Goal: Task Accomplishment & Management: Manage account settings

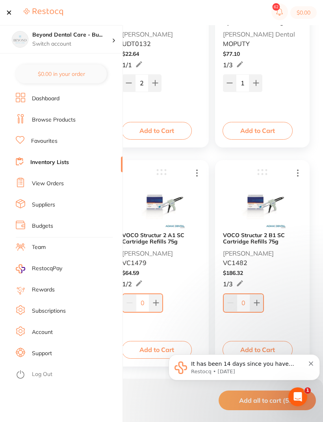
click at [37, 166] on link "Inventory Lists" at bounding box center [49, 163] width 39 height 8
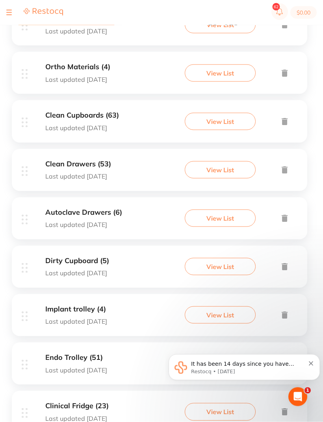
scroll to position [230, 0]
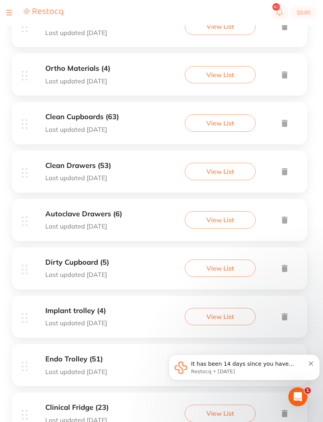
click at [95, 272] on p "Last updated [DATE]" at bounding box center [77, 274] width 64 height 7
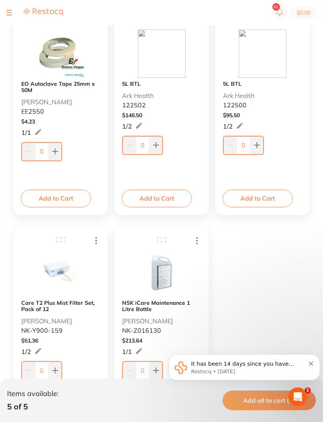
scroll to position [163, 0]
click at [155, 371] on icon at bounding box center [156, 371] width 6 height 6
type input "1"
click at [55, 373] on icon at bounding box center [54, 371] width 5 height 5
click at [55, 373] on icon at bounding box center [54, 370] width 5 height 5
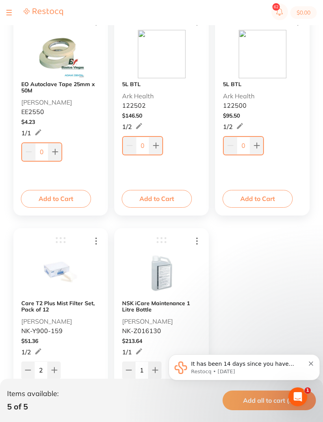
click at [56, 371] on icon at bounding box center [54, 370] width 5 height 5
click at [57, 371] on button at bounding box center [54, 370] width 13 height 17
click at [59, 370] on button at bounding box center [54, 370] width 13 height 17
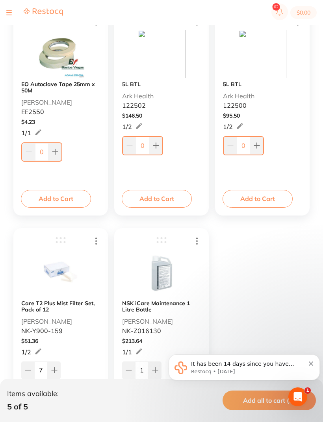
click at [59, 370] on button at bounding box center [54, 370] width 13 height 17
click at [55, 371] on icon at bounding box center [54, 370] width 5 height 5
type input "9"
click at [133, 82] on b "5L BTL" at bounding box center [131, 84] width 19 height 6
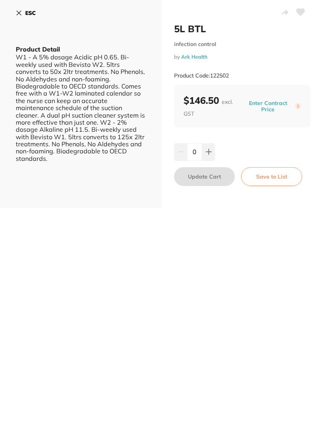
click at [213, 152] on button at bounding box center [208, 151] width 13 height 17
type input "1"
click at [22, 14] on icon at bounding box center [19, 13] width 6 height 6
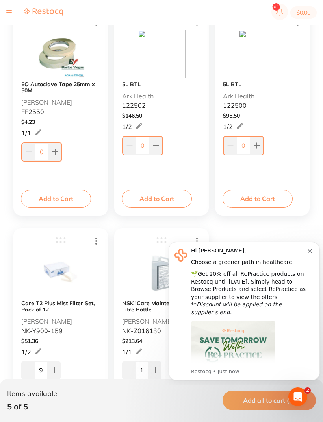
click at [157, 145] on icon at bounding box center [156, 146] width 6 height 6
type input "1"
click at [243, 97] on p "Ark Health" at bounding box center [238, 96] width 31 height 7
click at [230, 80] on div "5L BTL Ark Health 122500" at bounding box center [262, 70] width 79 height 80
click at [228, 96] on p "Ark Health" at bounding box center [238, 96] width 31 height 7
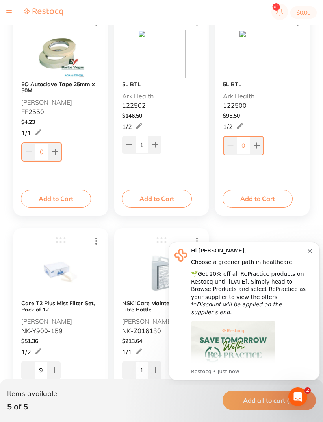
click at [235, 87] on b "5L BTL" at bounding box center [232, 84] width 19 height 6
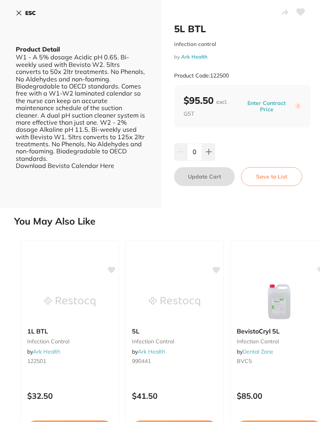
click at [19, 11] on icon at bounding box center [19, 13] width 6 height 6
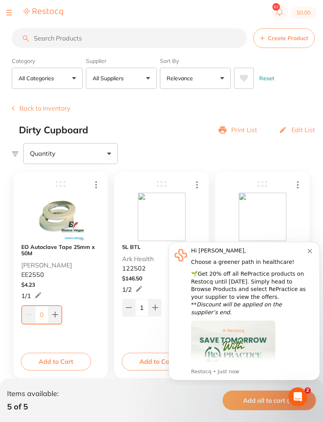
scroll to position [163, 0]
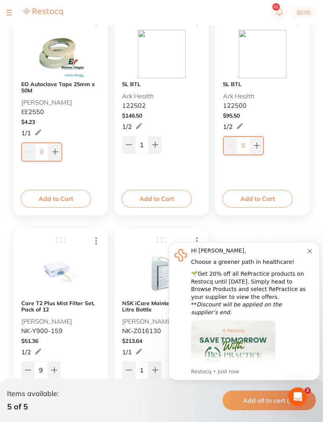
click at [256, 148] on icon at bounding box center [257, 146] width 6 height 6
type input "1"
click at [311, 251] on icon "Dismiss notification" at bounding box center [310, 251] width 4 height 4
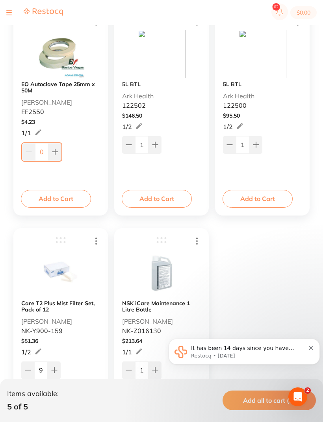
click at [10, 12] on button at bounding box center [9, 12] width 6 height 1
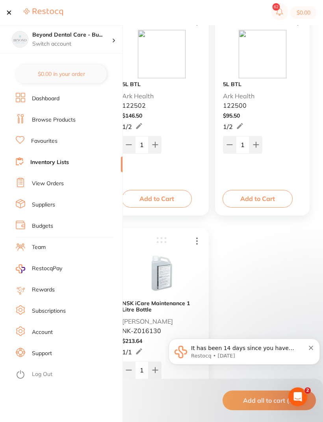
click at [59, 166] on link "Inventory Lists" at bounding box center [49, 163] width 39 height 8
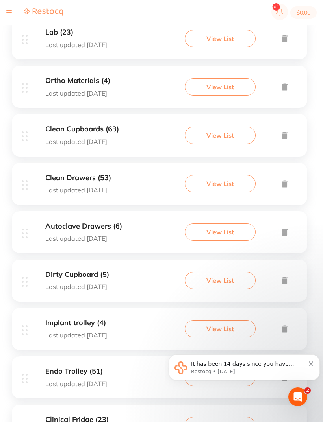
scroll to position [236, 0]
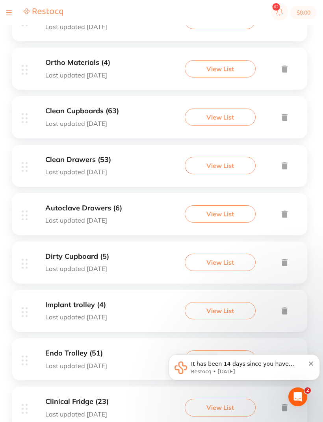
click at [80, 398] on h3 "Clinical Fridge (23)" at bounding box center [76, 402] width 63 height 8
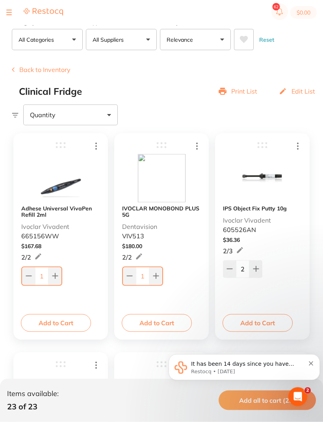
scroll to position [39, 0]
click at [232, 273] on button at bounding box center [229, 268] width 13 height 17
type input "1"
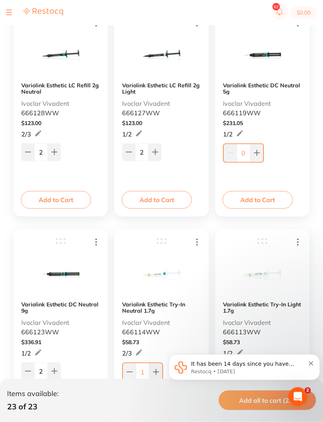
scroll to position [382, 0]
click at [31, 373] on button at bounding box center [27, 371] width 13 height 17
type input "1"
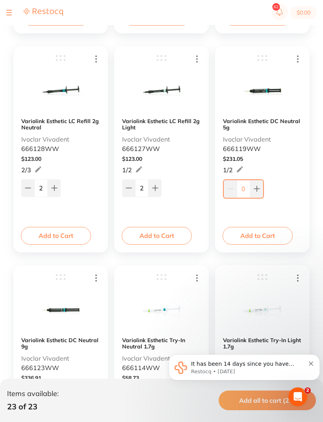
scroll to position [343, 0]
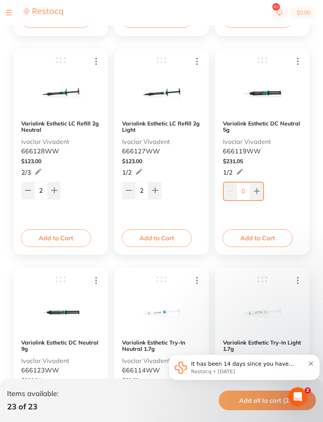
click at [22, 195] on button at bounding box center [27, 190] width 13 height 17
type input "1"
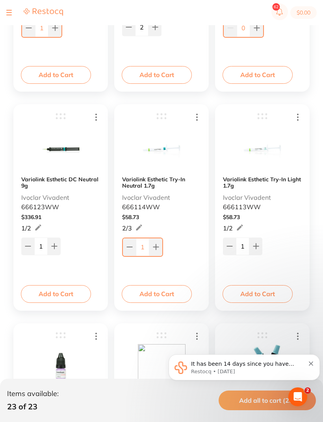
scroll to position [506, 0]
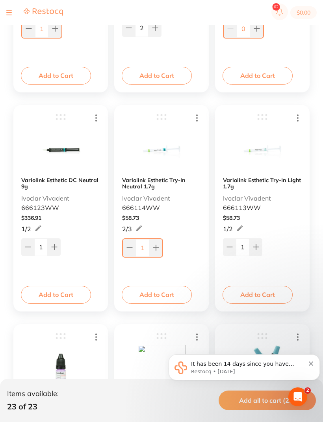
click at [124, 254] on button at bounding box center [129, 247] width 13 height 17
type input "0"
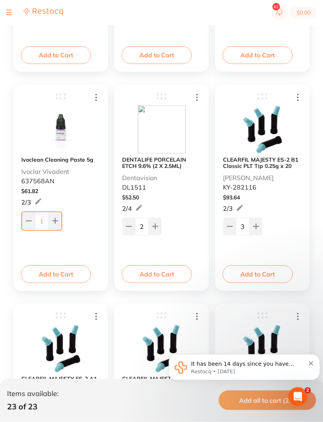
scroll to position [746, 0]
click at [130, 224] on icon at bounding box center [129, 226] width 6 height 6
type input "1"
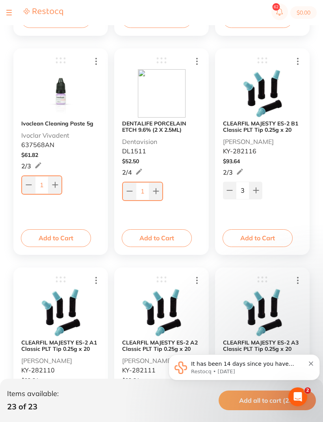
scroll to position [784, 0]
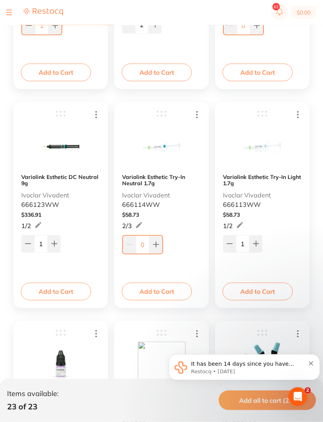
click at [161, 244] on button at bounding box center [155, 244] width 13 height 17
type input "1"
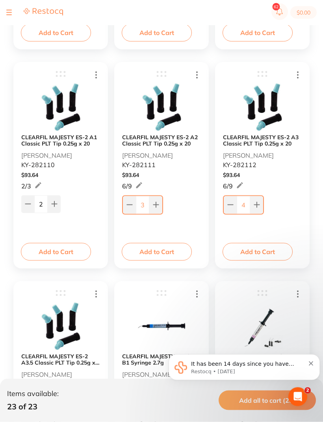
scroll to position [988, 0]
click at [129, 202] on button at bounding box center [129, 204] width 13 height 17
click at [128, 202] on button at bounding box center [129, 204] width 13 height 17
click at [128, 203] on icon at bounding box center [129, 205] width 6 height 6
type input "0"
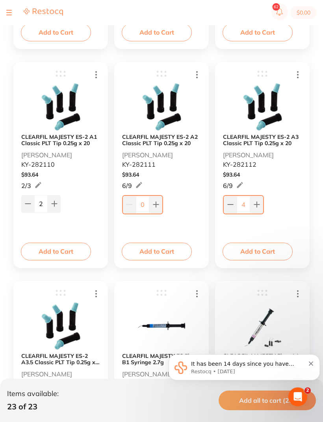
click at [231, 202] on icon at bounding box center [230, 205] width 6 height 6
type input "3"
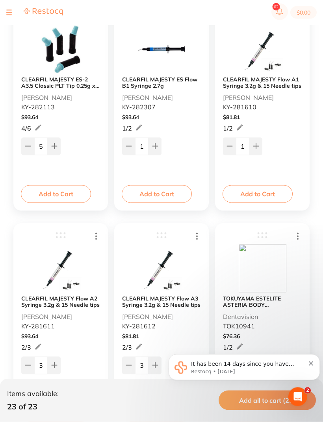
scroll to position [1265, 0]
click at [122, 368] on button at bounding box center [128, 365] width 13 height 17
type input "2"
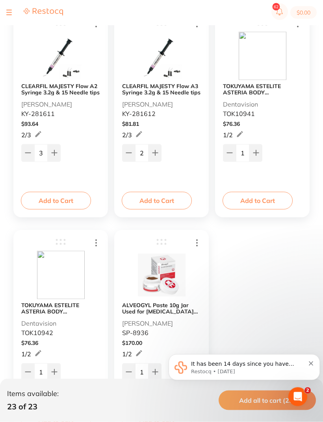
scroll to position [1477, 0]
click at [11, 12] on button at bounding box center [9, 12] width 6 height 1
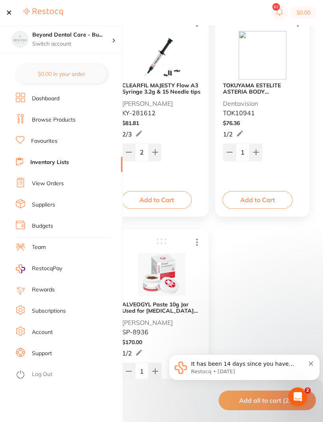
click at [38, 159] on link "Inventory Lists" at bounding box center [49, 163] width 39 height 8
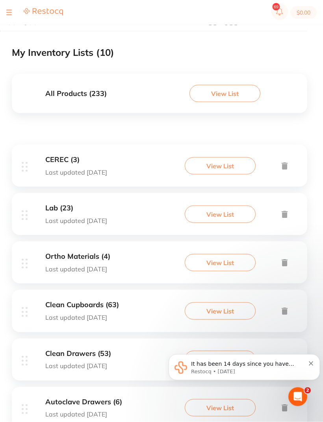
scroll to position [45, 0]
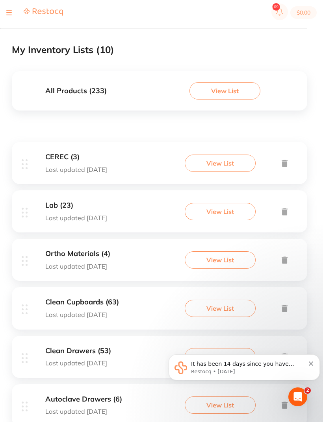
click at [73, 153] on div "CEREC (3) Last updated [DATE] View List" at bounding box center [159, 163] width 295 height 42
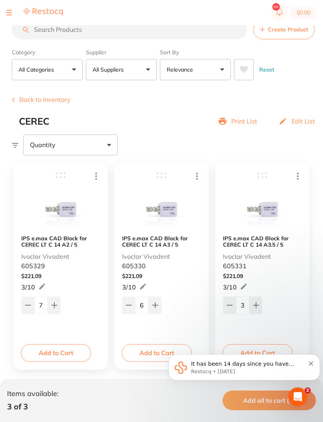
click at [56, 304] on icon at bounding box center [54, 305] width 6 height 6
click at [56, 303] on icon at bounding box center [54, 305] width 6 height 6
click at [58, 305] on button at bounding box center [54, 305] width 13 height 17
click at [57, 304] on icon at bounding box center [54, 305] width 6 height 6
type input "11"
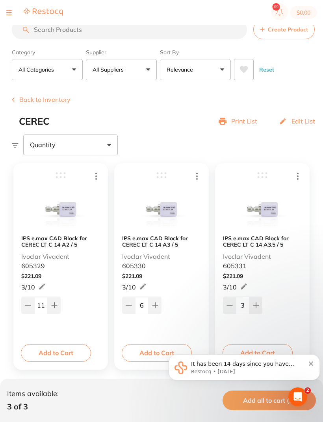
click at [129, 306] on icon at bounding box center [129, 305] width 6 height 6
type input "5"
click at [13, 12] on div at bounding box center [34, 12] width 57 height 9
click at [16, 103] on button "Back to Inventory" at bounding box center [41, 99] width 59 height 7
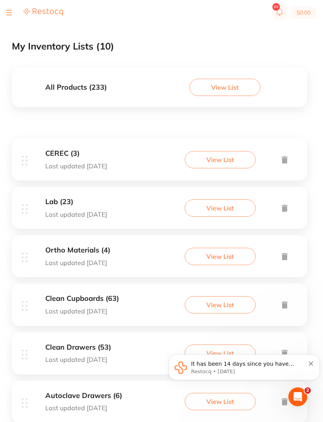
scroll to position [59, 0]
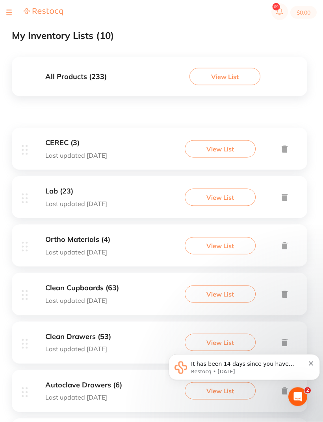
click at [48, 200] on p "Last updated [DATE]" at bounding box center [76, 203] width 62 height 7
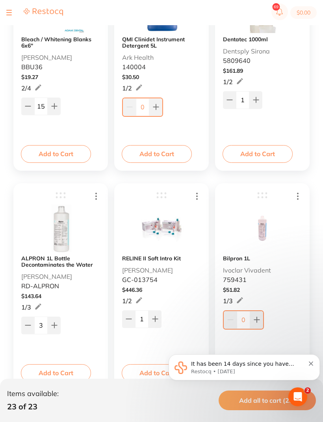
scroll to position [645, 0]
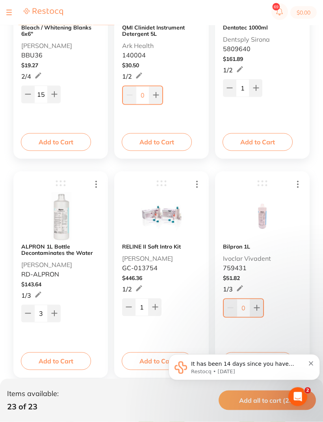
click at [30, 317] on icon at bounding box center [28, 314] width 6 height 6
type input "2"
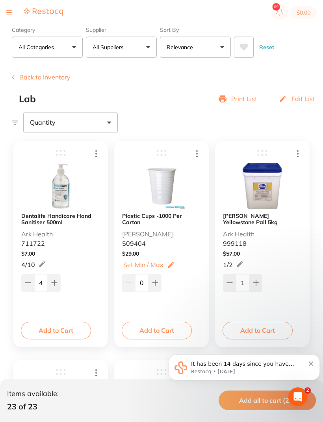
scroll to position [0, 0]
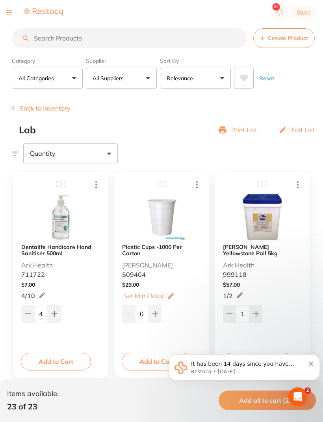
click at [11, 12] on button at bounding box center [9, 12] width 6 height 1
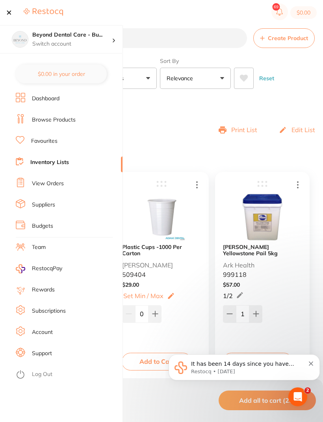
click at [35, 159] on link "Inventory Lists" at bounding box center [49, 163] width 39 height 8
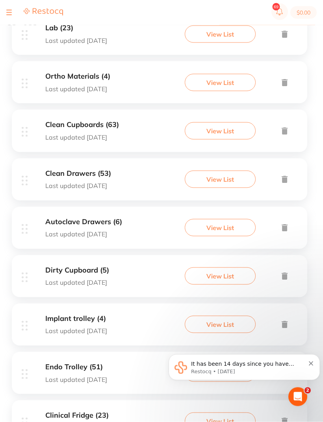
scroll to position [236, 0]
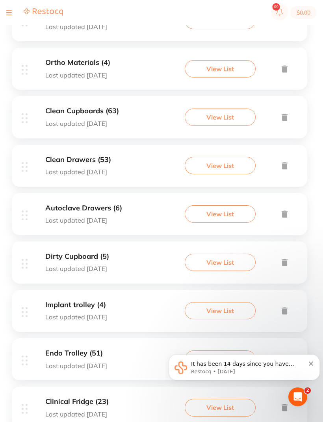
click at [85, 350] on h3 "Endo Trolley (51)" at bounding box center [76, 354] width 62 height 8
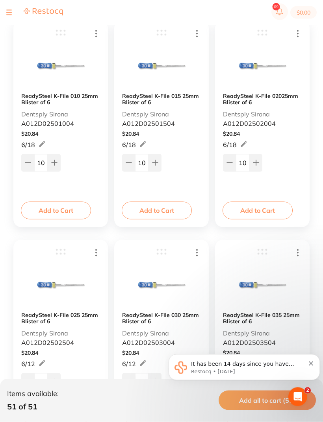
scroll to position [1906, 0]
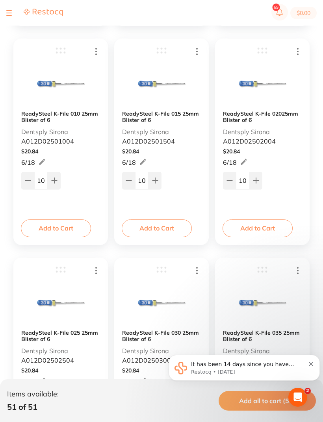
click at [230, 182] on icon at bounding box center [229, 180] width 6 height 6
click at [230, 182] on icon at bounding box center [229, 181] width 6 height 6
click at [232, 179] on icon at bounding box center [229, 181] width 6 height 6
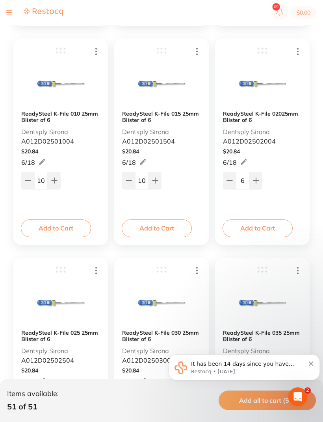
click at [230, 177] on button at bounding box center [229, 180] width 13 height 17
click at [229, 180] on icon at bounding box center [230, 181] width 6 height 6
click at [229, 181] on icon at bounding box center [230, 181] width 6 height 6
type input "3"
click at [134, 178] on button at bounding box center [128, 180] width 13 height 17
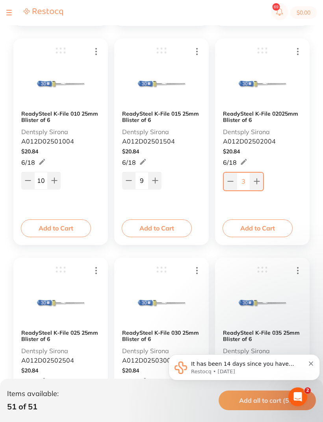
click at [134, 177] on button at bounding box center [128, 180] width 13 height 17
click at [130, 175] on button at bounding box center [128, 180] width 13 height 17
click at [129, 174] on button at bounding box center [128, 180] width 13 height 17
click at [131, 170] on div "ReadySteel K-File 015 25mm Blister of 6 Dentsply Sirona A012D02501504 $ 20.84 6…" at bounding box center [161, 117] width 79 height 143
click at [129, 180] on icon at bounding box center [129, 181] width 6 height 6
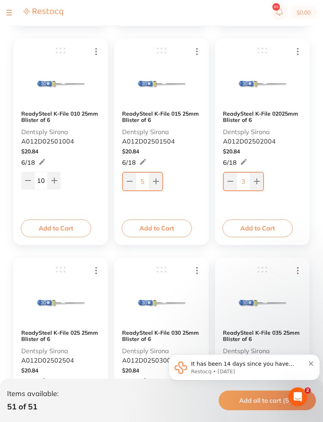
click at [132, 180] on icon at bounding box center [129, 181] width 6 height 6
click at [130, 179] on icon at bounding box center [129, 181] width 6 height 6
type input "3"
click at [23, 182] on button at bounding box center [27, 180] width 13 height 17
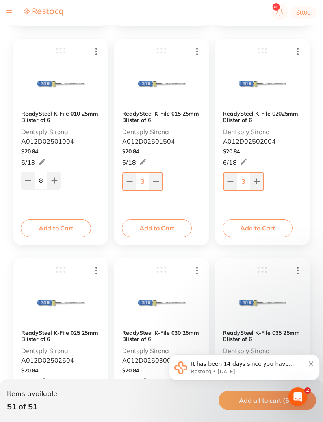
click at [26, 180] on icon at bounding box center [28, 181] width 6 height 6
click at [24, 178] on button at bounding box center [27, 180] width 13 height 17
type input "5"
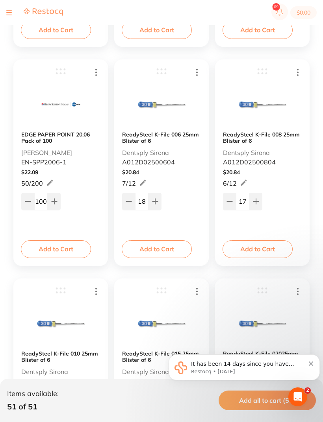
scroll to position [1647, 0]
click at [231, 205] on icon at bounding box center [229, 202] width 6 height 6
type input "16"
click at [124, 205] on button at bounding box center [128, 201] width 13 height 17
click at [128, 205] on icon at bounding box center [129, 202] width 6 height 6
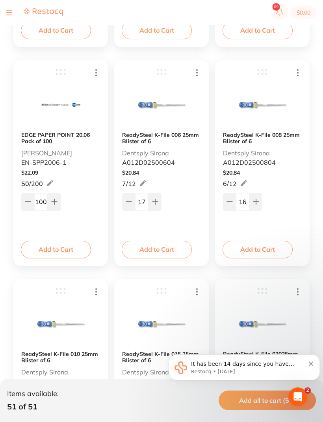
type input "16"
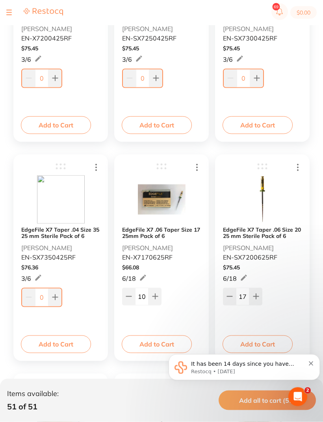
scroll to position [456, 0]
click at [230, 296] on icon at bounding box center [229, 297] width 6 height 6
type input "16"
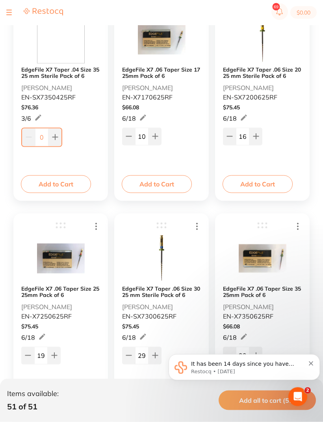
scroll to position [617, 0]
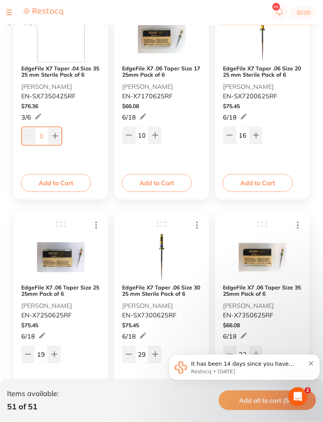
click at [22, 355] on button at bounding box center [27, 354] width 13 height 17
click at [21, 355] on button at bounding box center [27, 354] width 13 height 17
click at [22, 352] on button at bounding box center [27, 354] width 13 height 17
type input "16"
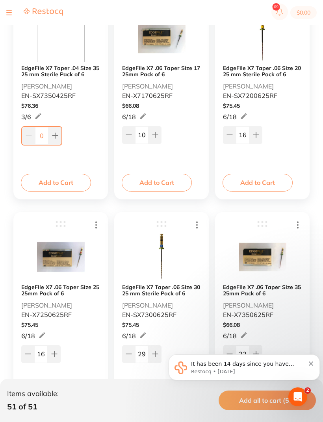
click at [230, 357] on icon at bounding box center [229, 354] width 6 height 6
type input "21"
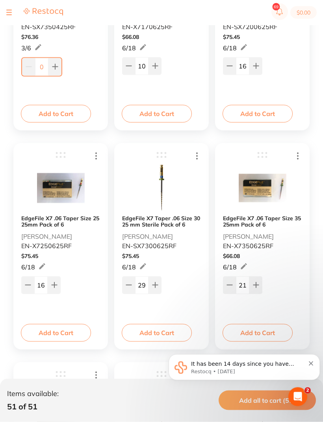
scroll to position [687, 0]
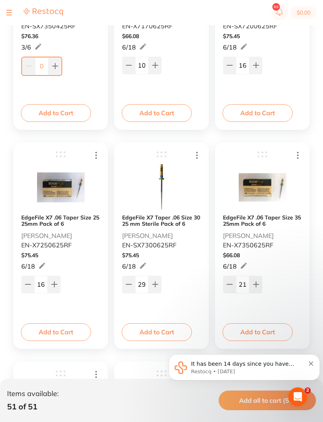
click at [128, 286] on icon at bounding box center [129, 285] width 6 height 6
type input "28"
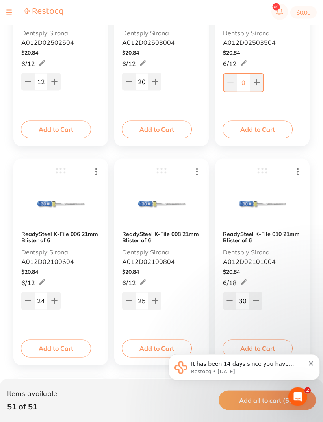
scroll to position [2211, 0]
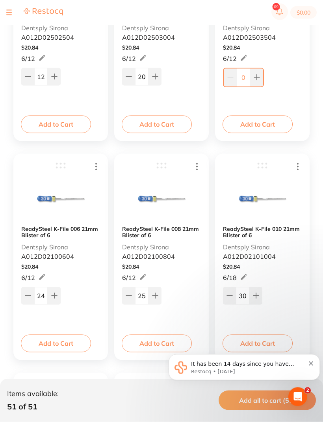
click at [26, 296] on icon at bounding box center [28, 296] width 6 height 6
type input "22"
click at [131, 295] on icon at bounding box center [129, 296] width 6 height 6
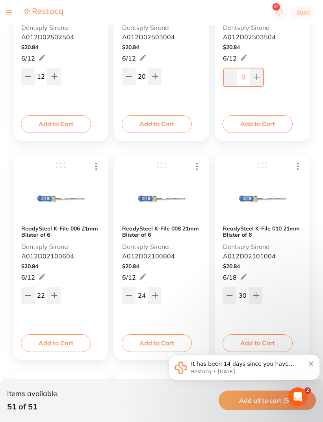
click at [131, 295] on icon at bounding box center [129, 296] width 6 height 6
type input "23"
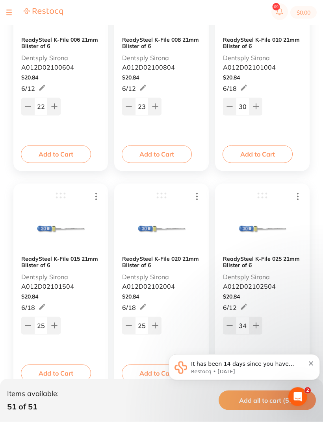
scroll to position [2401, 0]
click at [25, 326] on icon at bounding box center [28, 325] width 6 height 6
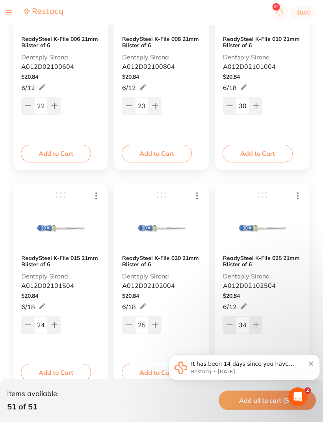
click at [23, 327] on button at bounding box center [27, 325] width 13 height 17
type input "23"
click at [133, 329] on button at bounding box center [128, 325] width 13 height 17
type input "24"
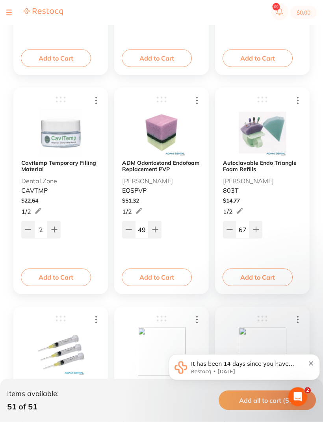
scroll to position [3156, 0]
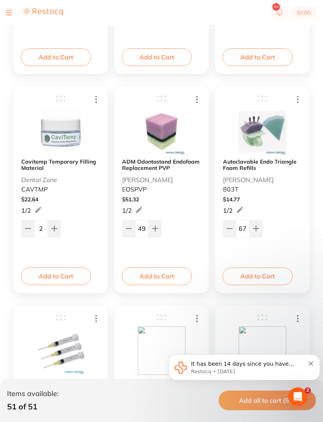
click at [230, 229] on icon at bounding box center [229, 229] width 6 height 6
click at [230, 228] on icon at bounding box center [229, 229] width 6 height 6
click at [231, 227] on icon at bounding box center [229, 229] width 6 height 6
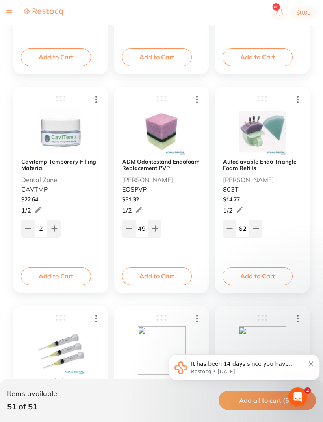
click at [232, 225] on button at bounding box center [229, 228] width 13 height 17
click at [232, 224] on button at bounding box center [229, 228] width 13 height 17
click at [231, 223] on button at bounding box center [229, 228] width 13 height 17
click at [231, 222] on button at bounding box center [229, 228] width 13 height 17
click at [231, 223] on button at bounding box center [229, 228] width 13 height 17
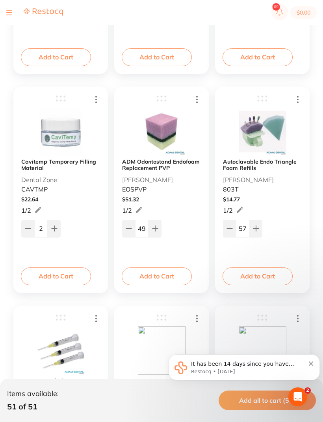
click at [231, 223] on button at bounding box center [229, 228] width 13 height 17
click at [229, 225] on button at bounding box center [229, 228] width 13 height 17
type input "55"
click at [133, 226] on button at bounding box center [128, 228] width 13 height 17
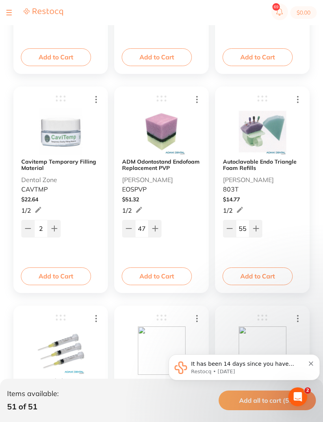
click at [132, 220] on button at bounding box center [128, 228] width 13 height 17
click at [131, 228] on icon at bounding box center [129, 229] width 6 height 6
type input "45"
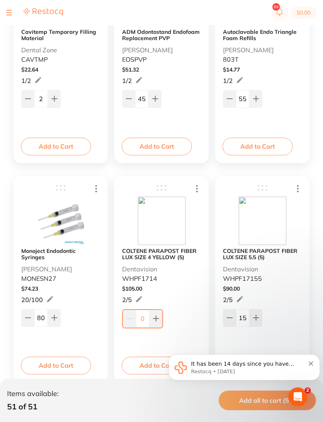
scroll to position [3288, 0]
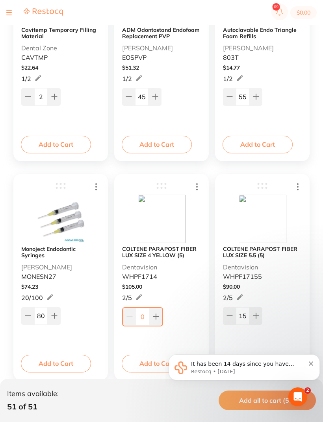
click at [24, 317] on button at bounding box center [27, 316] width 13 height 17
click at [22, 316] on button at bounding box center [27, 316] width 13 height 17
click at [26, 316] on icon at bounding box center [27, 316] width 5 height 0
click at [28, 319] on icon at bounding box center [28, 316] width 6 height 6
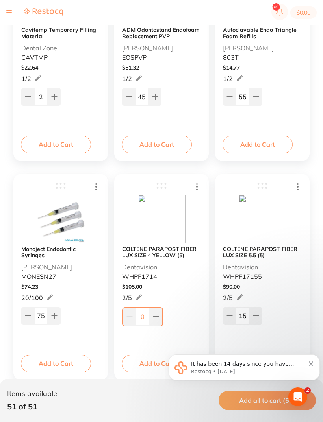
click at [30, 316] on icon at bounding box center [27, 316] width 5 height 0
click at [30, 316] on icon at bounding box center [28, 316] width 6 height 6
click at [25, 315] on icon at bounding box center [28, 316] width 6 height 6
click at [33, 309] on button at bounding box center [27, 316] width 13 height 17
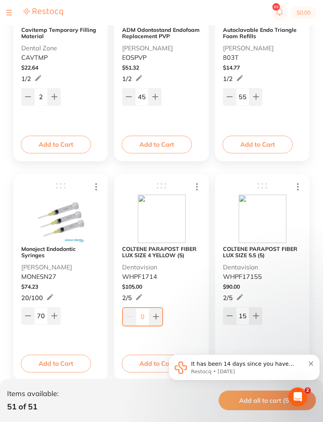
click at [30, 308] on button at bounding box center [27, 316] width 13 height 17
click at [25, 317] on icon at bounding box center [28, 316] width 6 height 6
click at [24, 317] on button at bounding box center [27, 316] width 13 height 17
click at [23, 317] on button at bounding box center [27, 316] width 13 height 17
click at [22, 317] on button at bounding box center [27, 316] width 13 height 17
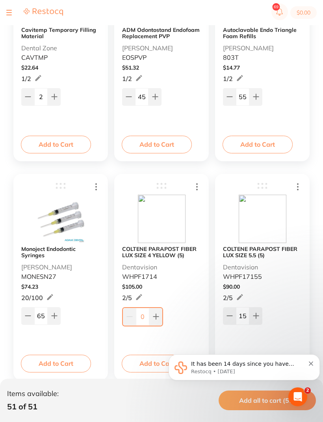
click at [25, 315] on icon at bounding box center [28, 316] width 6 height 6
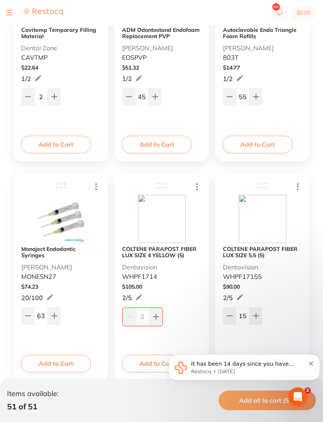
click at [35, 322] on input "63" at bounding box center [40, 316] width 13 height 17
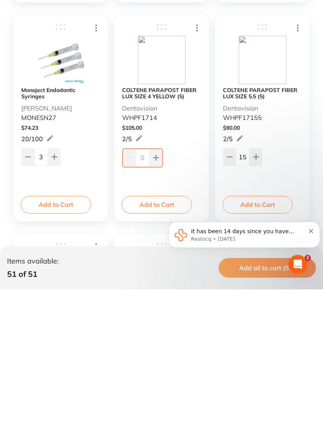
type input "36"
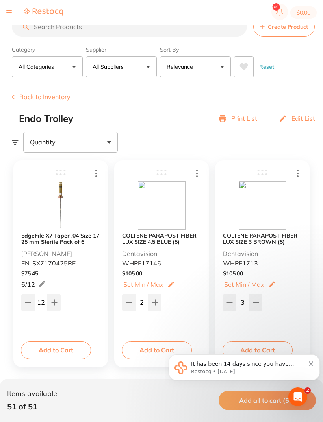
scroll to position [0, 0]
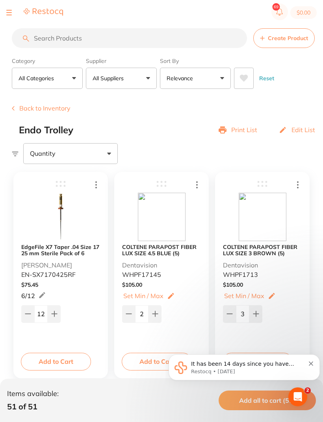
click at [38, 108] on button "Back to Inventory" at bounding box center [41, 108] width 59 height 7
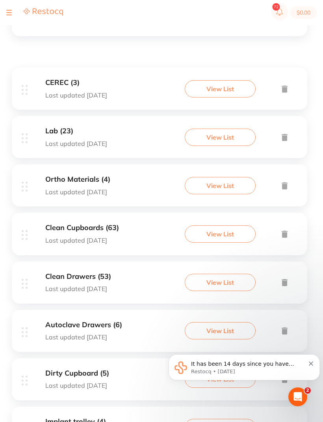
click at [63, 233] on div "Clean Cupboards (63) Last updated [DATE]" at bounding box center [82, 234] width 74 height 20
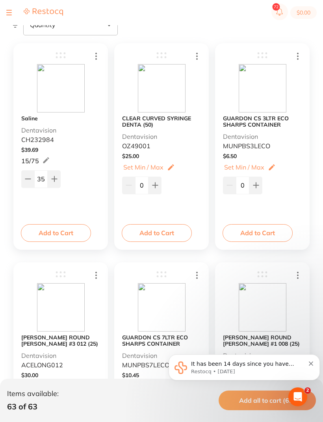
scroll to position [128, 0]
click at [140, 184] on input "0" at bounding box center [141, 185] width 13 height 17
type input "50"
click at [257, 183] on icon at bounding box center [256, 186] width 6 height 6
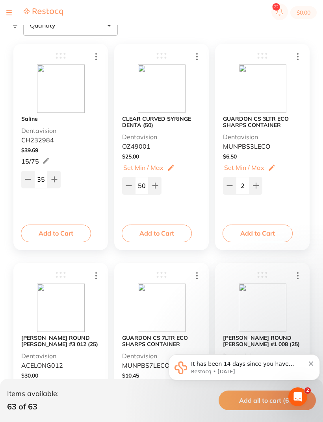
click at [258, 184] on icon at bounding box center [256, 186] width 6 height 6
click at [259, 183] on button at bounding box center [255, 185] width 13 height 17
type input "6"
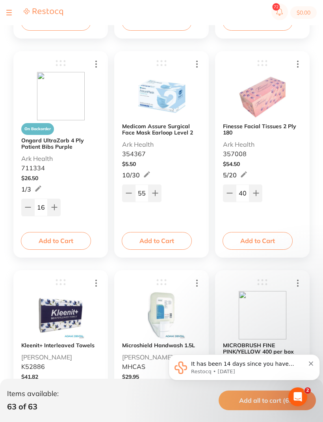
scroll to position [1219, 0]
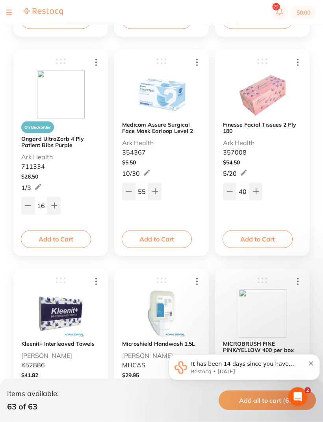
click at [146, 192] on input "55" at bounding box center [141, 191] width 13 height 17
type input "12"
click at [231, 196] on button at bounding box center [229, 191] width 13 height 17
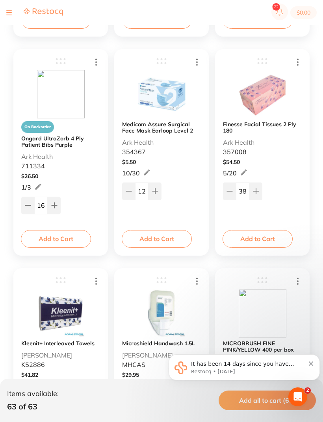
click at [231, 191] on icon at bounding box center [229, 191] width 6 height 6
click at [230, 191] on icon at bounding box center [229, 191] width 6 height 6
click at [228, 191] on icon at bounding box center [229, 191] width 6 height 6
click at [230, 194] on icon at bounding box center [229, 191] width 6 height 6
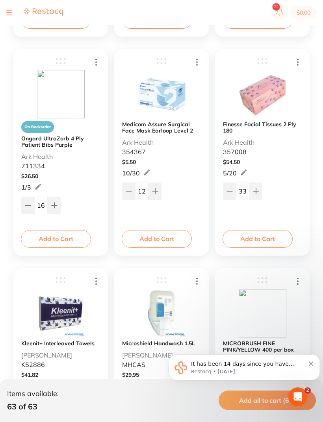
click at [228, 191] on icon at bounding box center [229, 191] width 6 height 6
click at [227, 196] on button at bounding box center [229, 191] width 13 height 17
click at [224, 196] on button at bounding box center [229, 191] width 13 height 17
type input "30"
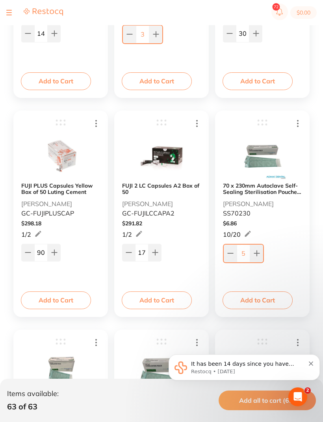
scroll to position [2035, 0]
click at [228, 254] on icon at bounding box center [230, 254] width 6 height 6
click at [230, 254] on icon at bounding box center [230, 254] width 5 height 0
click at [229, 254] on icon at bounding box center [230, 254] width 5 height 0
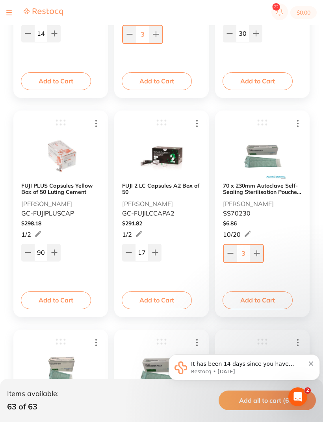
type input "2"
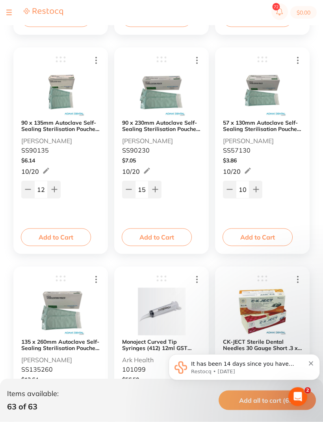
scroll to position [2310, 0]
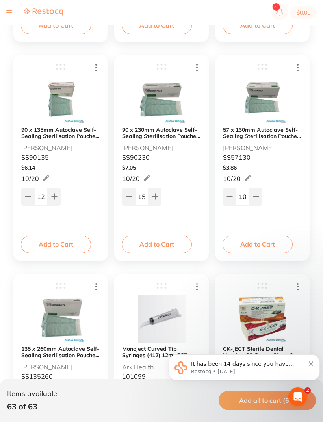
click at [130, 188] on button at bounding box center [128, 196] width 13 height 17
type input "14"
click at [25, 198] on icon at bounding box center [28, 197] width 6 height 6
type input "11"
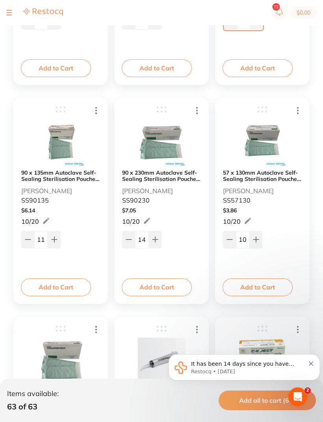
scroll to position [2267, 0]
click at [155, 243] on icon at bounding box center [154, 240] width 5 height 5
type input "15"
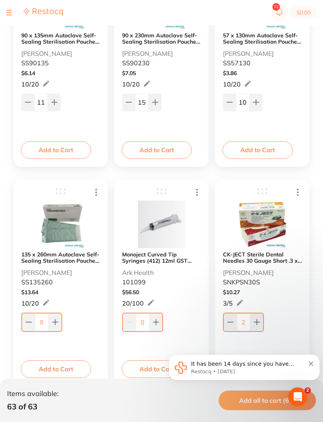
scroll to position [2407, 0]
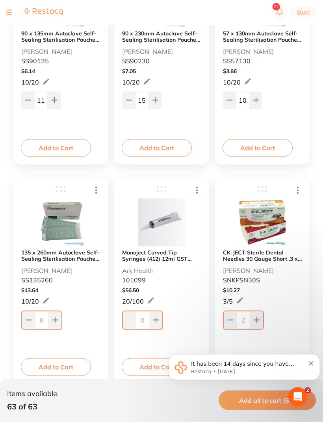
click at [56, 323] on icon at bounding box center [54, 320] width 5 height 5
type input "9"
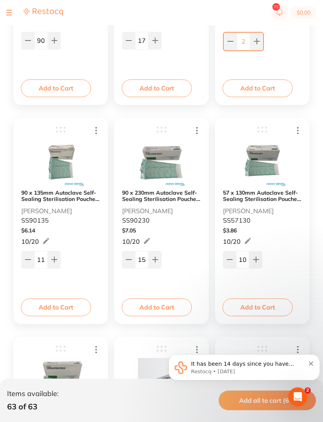
scroll to position [2247, 0]
click at [229, 256] on button at bounding box center [229, 260] width 13 height 17
type input "9"
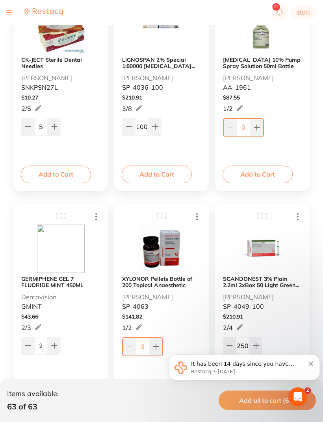
scroll to position [2819, 0]
click at [147, 126] on input "100" at bounding box center [141, 127] width 13 height 17
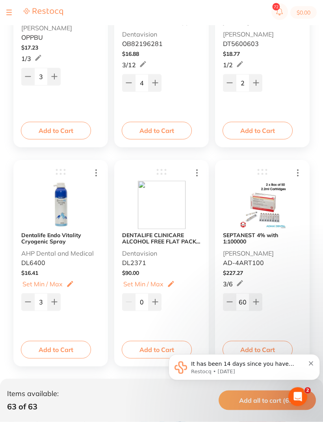
scroll to position [889, 0]
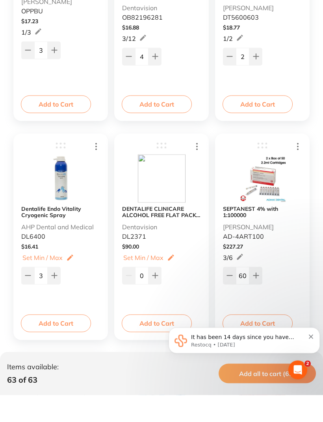
type input "10"
click at [244, 294] on input "60" at bounding box center [242, 302] width 13 height 17
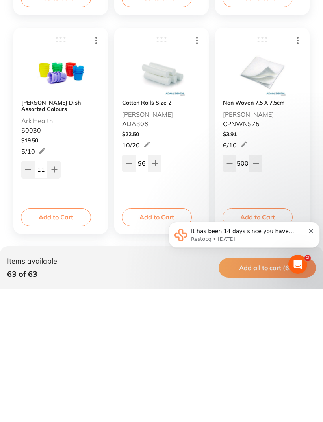
scroll to position [1569, 0]
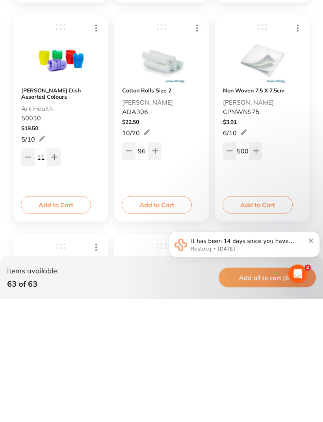
type input "30"
click at [132, 265] on button at bounding box center [128, 273] width 13 height 17
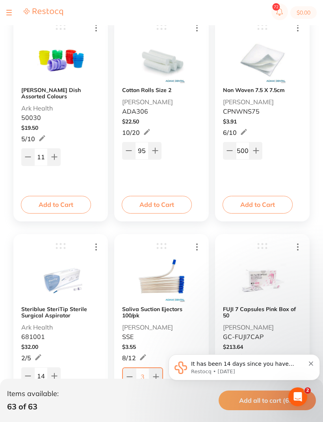
click at [128, 146] on button at bounding box center [128, 150] width 13 height 17
click at [132, 151] on button at bounding box center [128, 150] width 13 height 17
type input "92"
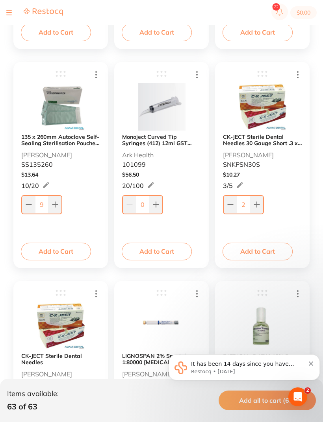
scroll to position [2521, 0]
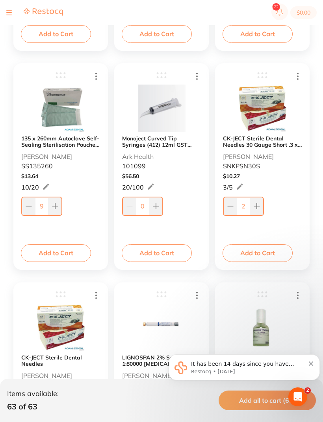
click at [226, 210] on button at bounding box center [230, 206] width 13 height 17
type input "1"
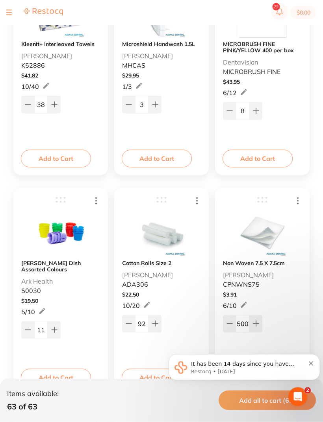
scroll to position [1519, 0]
click at [23, 333] on button at bounding box center [27, 329] width 13 height 17
type input "10"
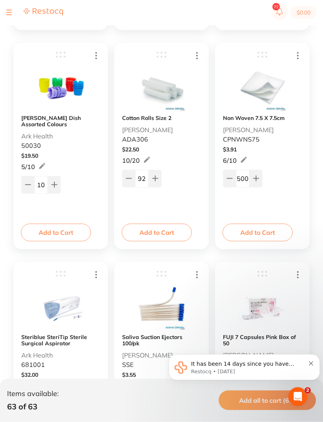
scroll to position [1657, 0]
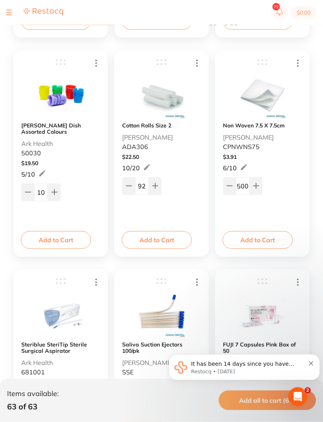
click at [242, 185] on input "500" at bounding box center [242, 186] width 13 height 17
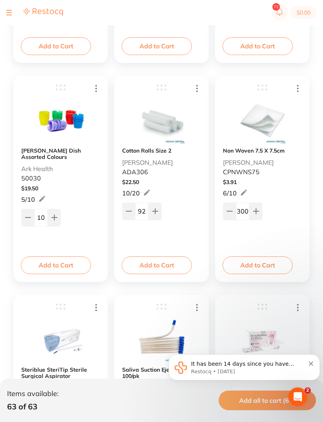
scroll to position [1630, 0]
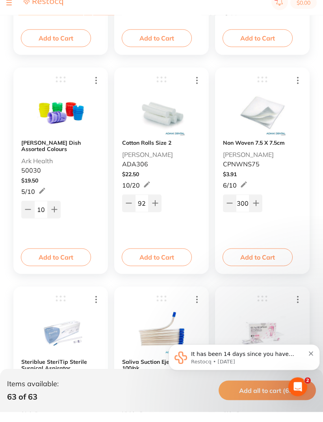
type input "300"
click at [130, 213] on icon at bounding box center [128, 213] width 5 height 0
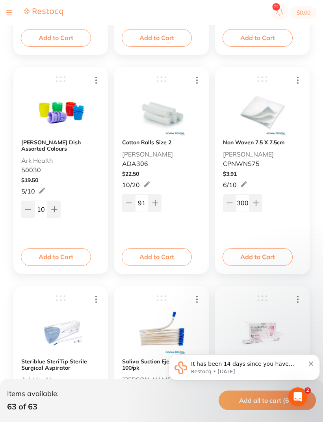
click at [130, 203] on icon at bounding box center [128, 203] width 5 height 0
click at [129, 202] on icon at bounding box center [129, 203] width 6 height 6
type input "89"
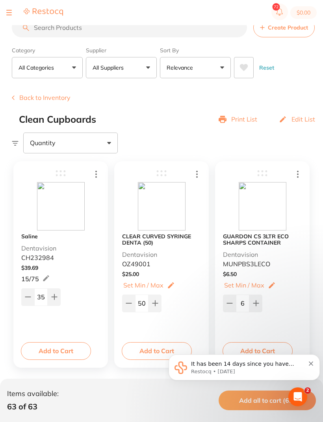
scroll to position [10, 0]
click at [22, 300] on button at bounding box center [27, 297] width 13 height 17
click at [20, 299] on div "Saline Dentavision CH232984 $ 39.69 15 / 75 34 15 / 75 Add to Cart" at bounding box center [60, 265] width 94 height 207
click at [22, 300] on button at bounding box center [27, 297] width 13 height 17
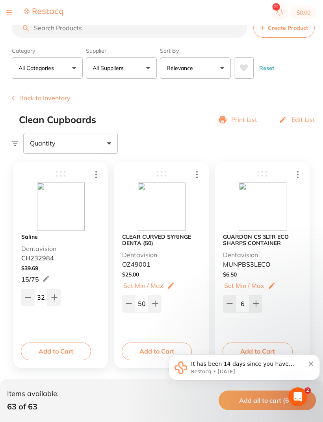
click at [22, 299] on button at bounding box center [27, 297] width 13 height 17
click at [23, 299] on button at bounding box center [27, 297] width 13 height 17
type input "30"
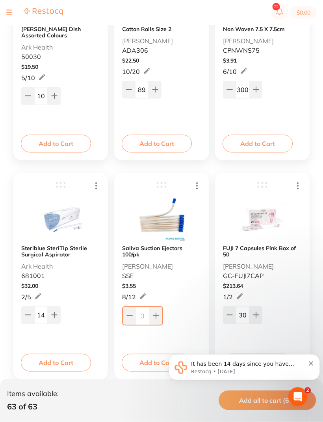
scroll to position [1754, 0]
click at [57, 316] on icon at bounding box center [54, 315] width 5 height 5
click at [59, 318] on button at bounding box center [54, 314] width 13 height 17
type input "17"
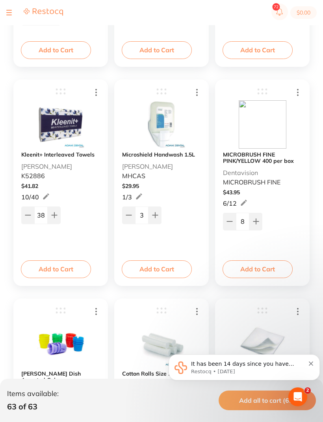
scroll to position [1406, 0]
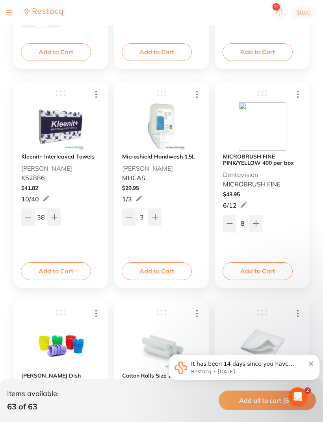
click at [30, 217] on icon at bounding box center [28, 217] width 6 height 6
click at [23, 223] on button at bounding box center [27, 217] width 13 height 17
click at [23, 222] on button at bounding box center [27, 217] width 13 height 17
click at [27, 222] on button at bounding box center [27, 217] width 13 height 17
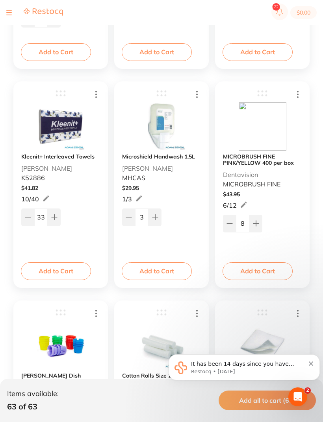
click at [26, 222] on button at bounding box center [27, 217] width 13 height 17
click at [29, 222] on button at bounding box center [27, 217] width 13 height 17
click at [29, 220] on icon at bounding box center [28, 217] width 6 height 6
click at [30, 217] on icon at bounding box center [28, 217] width 6 height 6
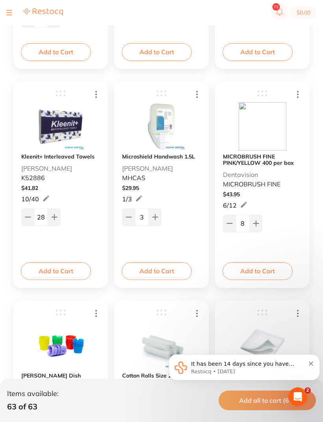
click at [29, 217] on icon at bounding box center [27, 217] width 5 height 0
click at [25, 220] on icon at bounding box center [28, 217] width 6 height 6
click at [29, 217] on icon at bounding box center [27, 217] width 5 height 0
click at [22, 220] on button at bounding box center [27, 217] width 13 height 17
type input "24"
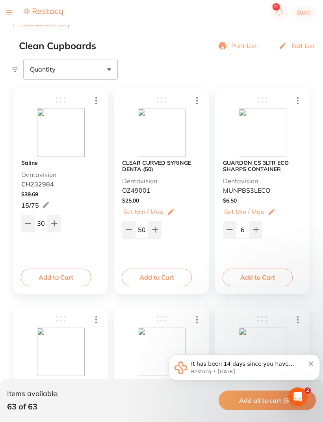
scroll to position [84, 0]
click at [16, 67] on div "Quantity" at bounding box center [167, 69] width 311 height 20
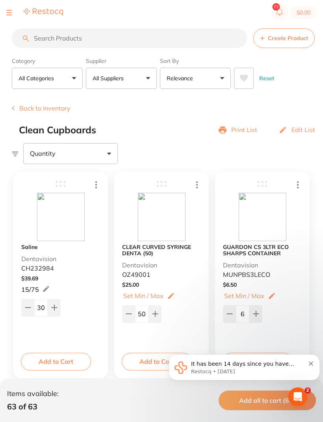
click at [18, 106] on button "Back to Inventory" at bounding box center [41, 108] width 59 height 7
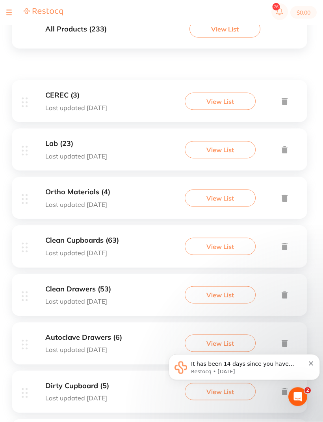
scroll to position [108, 0]
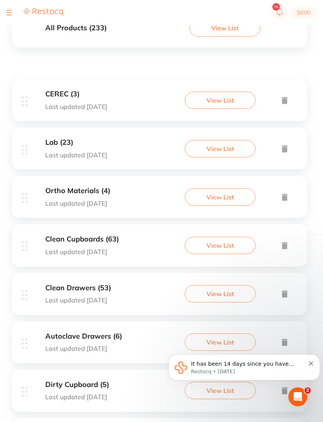
click at [69, 154] on p "Last updated [DATE]" at bounding box center [76, 155] width 62 height 7
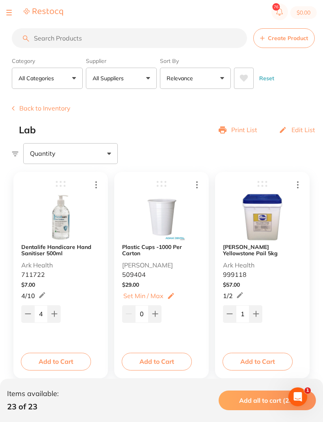
click at [144, 313] on input "0" at bounding box center [141, 314] width 13 height 17
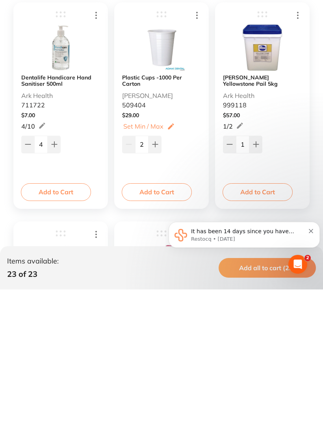
type input "27"
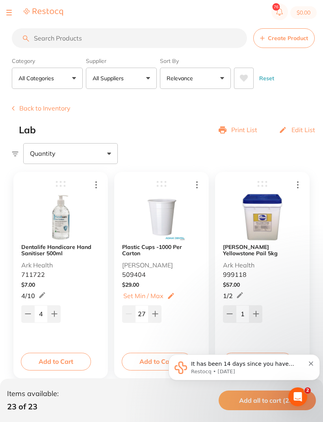
click at [18, 107] on button "Back to Inventory" at bounding box center [41, 108] width 59 height 7
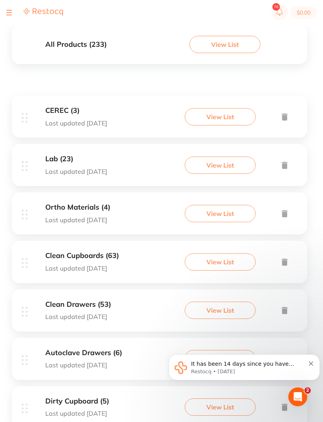
scroll to position [91, 0]
click at [92, 215] on div "Ortho Materials (4) Last updated [DATE]" at bounding box center [77, 214] width 65 height 20
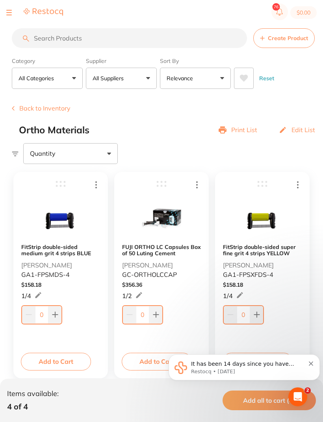
click at [15, 108] on button "Back to Inventory" at bounding box center [41, 108] width 59 height 7
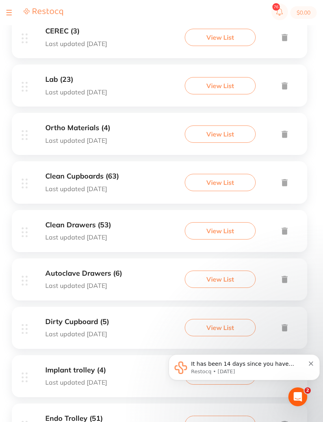
click at [96, 234] on p "Last updated [DATE]" at bounding box center [78, 237] width 66 height 7
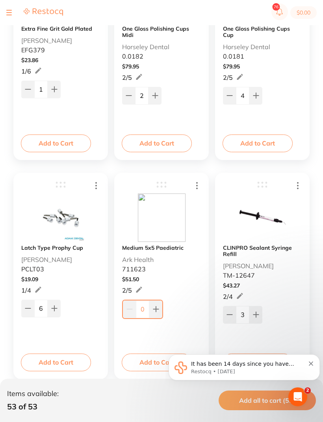
scroll to position [867, 0]
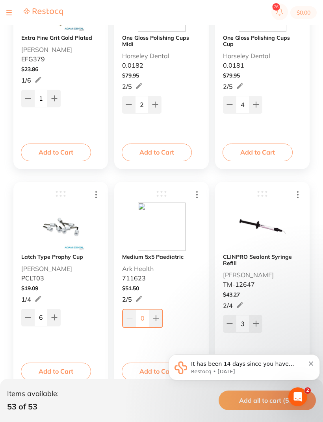
click at [26, 319] on icon at bounding box center [28, 318] width 6 height 6
type input "5"
click at [229, 327] on icon at bounding box center [229, 324] width 6 height 6
type input "2"
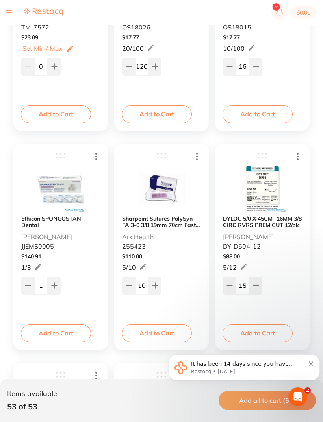
scroll to position [467, 0]
click at [155, 286] on icon at bounding box center [154, 285] width 5 height 5
click at [158, 283] on button at bounding box center [154, 285] width 13 height 17
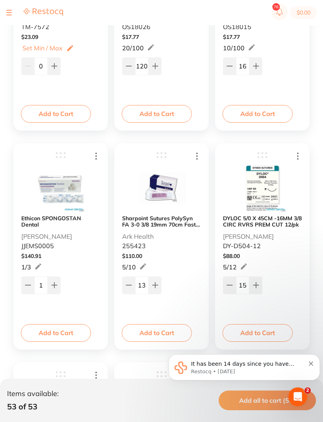
click at [158, 282] on button at bounding box center [154, 285] width 13 height 17
click at [158, 283] on button at bounding box center [154, 285] width 13 height 17
click at [157, 282] on button at bounding box center [154, 285] width 13 height 17
click at [158, 283] on icon at bounding box center [155, 285] width 6 height 6
type input "17"
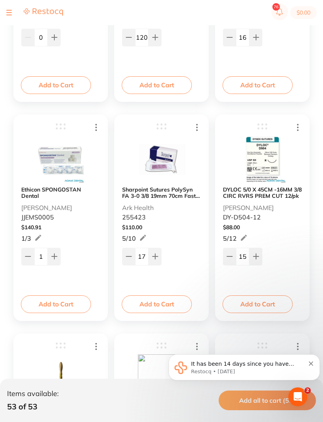
scroll to position [497, 0]
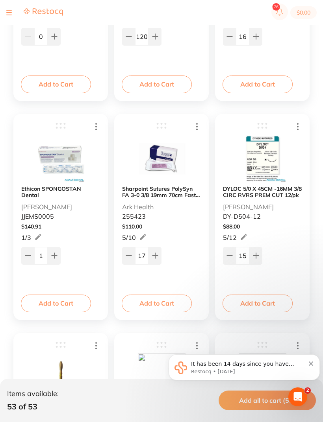
click at [233, 256] on button at bounding box center [229, 255] width 13 height 17
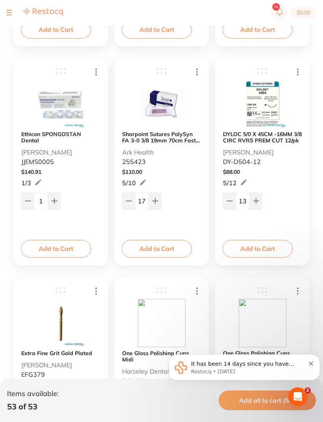
scroll to position [511, 0]
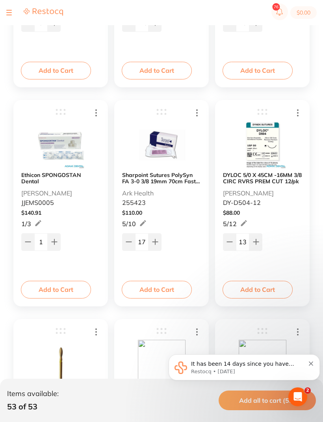
click at [258, 243] on icon at bounding box center [255, 242] width 5 height 5
type input "14"
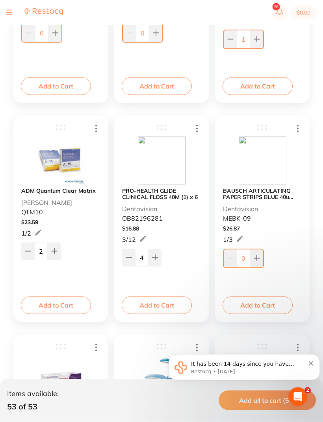
scroll to position [1711, 0]
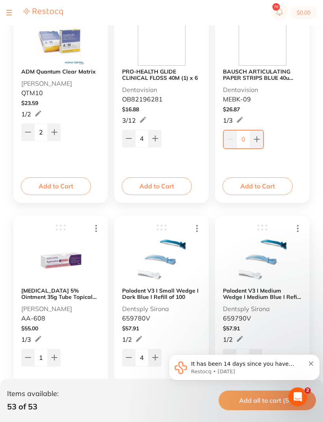
click at [29, 352] on button at bounding box center [27, 357] width 13 height 17
type input "0"
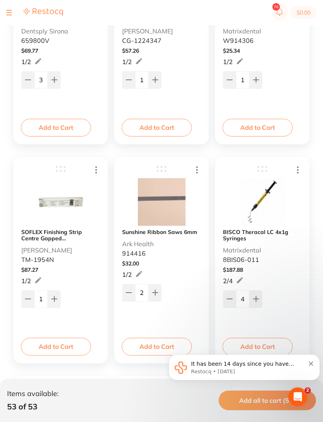
scroll to position [2210, 0]
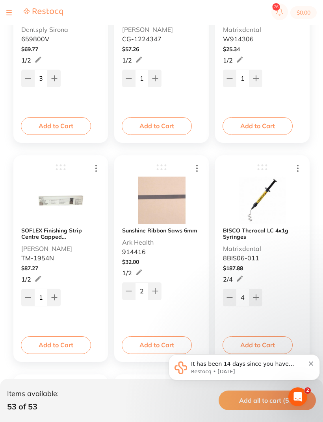
click at [231, 299] on icon at bounding box center [229, 298] width 6 height 6
type input "3"
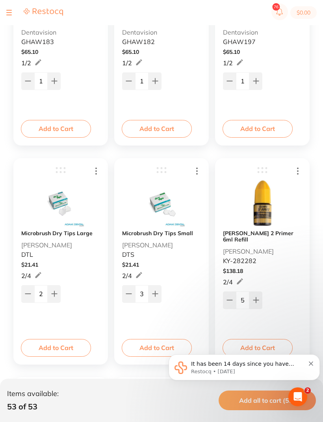
scroll to position [3071, 0]
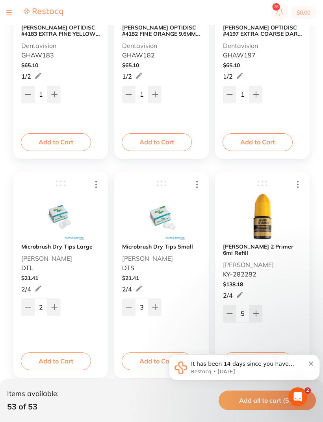
click at [26, 312] on button at bounding box center [27, 307] width 13 height 17
type input "1"
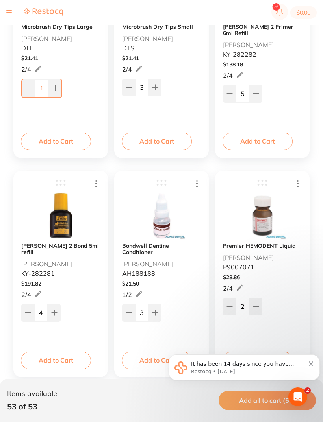
scroll to position [3290, 0]
click at [24, 309] on button at bounding box center [27, 313] width 13 height 17
type input "3"
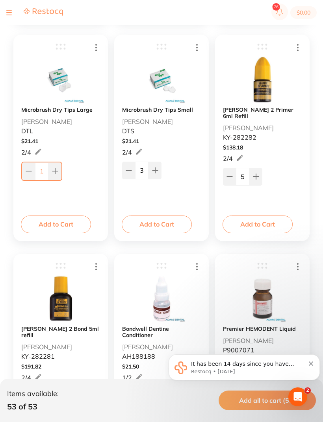
scroll to position [3207, 0]
click at [230, 174] on icon at bounding box center [229, 177] width 6 height 6
type input "4"
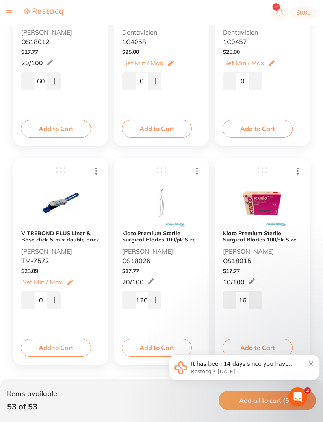
scroll to position [232, 0]
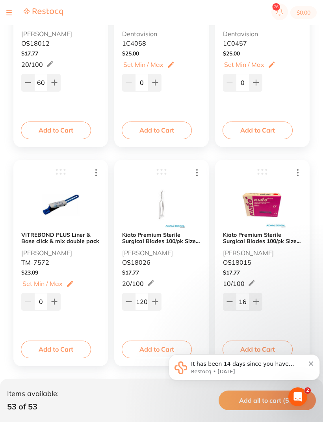
click at [228, 305] on icon at bounding box center [229, 302] width 6 height 6
click at [232, 304] on icon at bounding box center [229, 302] width 6 height 6
type input "14"
click at [125, 306] on button at bounding box center [128, 301] width 13 height 17
click at [129, 305] on icon at bounding box center [129, 302] width 6 height 6
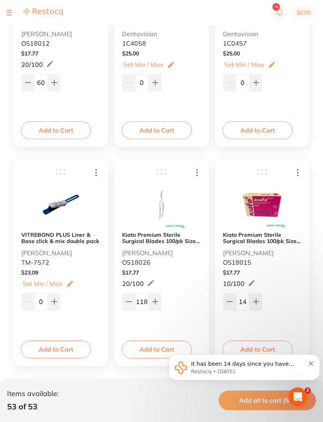
click at [128, 304] on icon at bounding box center [129, 302] width 6 height 6
type input "117"
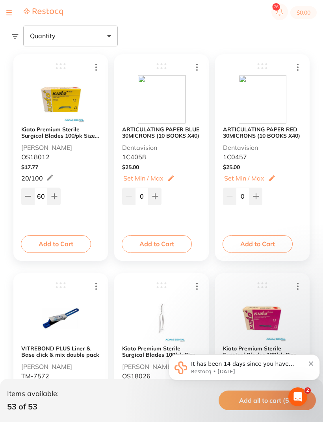
scroll to position [120, 0]
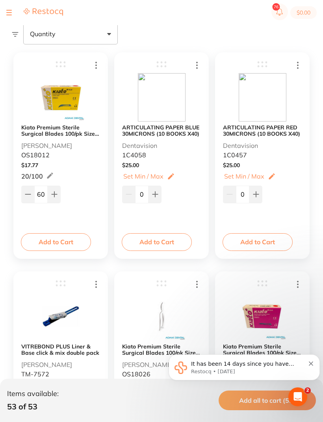
click at [33, 188] on button at bounding box center [27, 194] width 13 height 17
click at [27, 192] on icon at bounding box center [28, 194] width 6 height 6
type input "58"
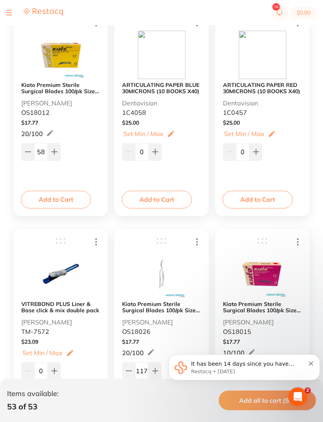
scroll to position [163, 0]
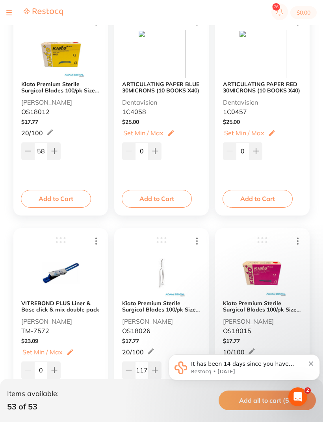
click at [247, 150] on input "0" at bounding box center [242, 151] width 13 height 17
type input "4"
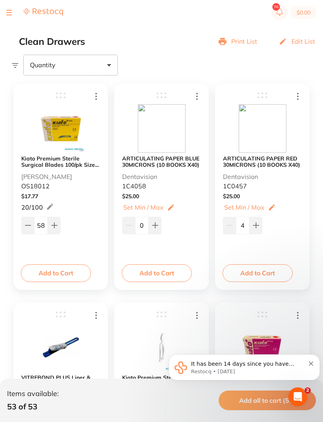
scroll to position [0, 0]
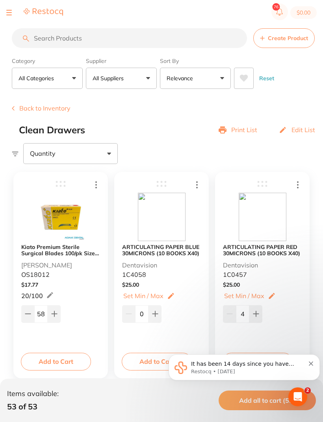
click at [13, 106] on button "Back to Inventory" at bounding box center [41, 108] width 59 height 7
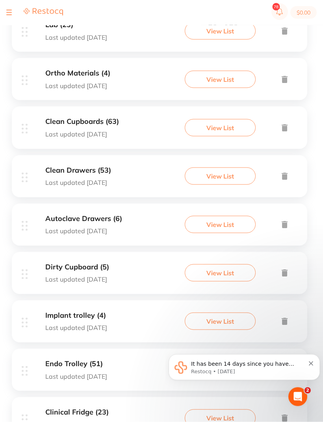
scroll to position [236, 0]
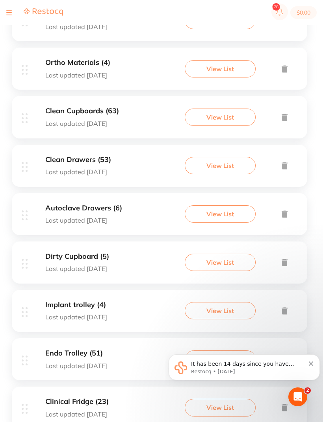
click at [110, 213] on div "Autoclave Drawers (6) Last updated 2 days ago" at bounding box center [83, 214] width 77 height 20
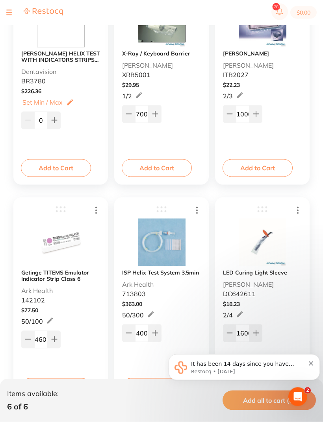
scroll to position [228, 0]
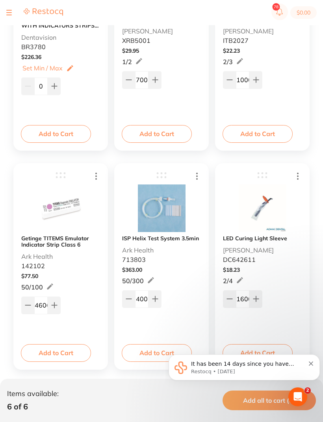
click at [43, 306] on input "460600" at bounding box center [40, 305] width 13 height 17
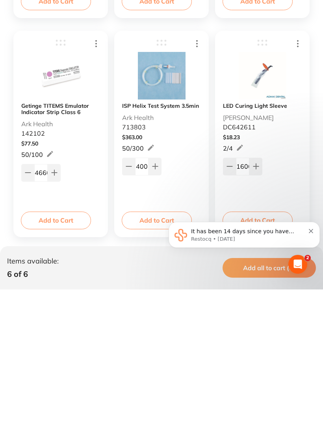
scroll to position [253, 0]
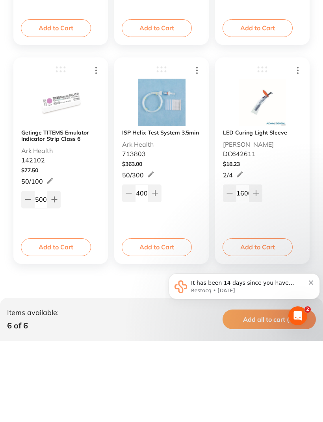
type input "500"
click at [128, 271] on icon at bounding box center [129, 274] width 6 height 6
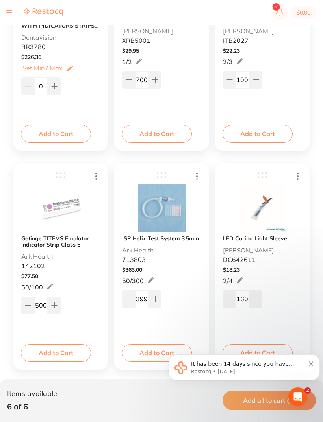
click at [130, 302] on icon at bounding box center [129, 299] width 6 height 6
click at [127, 301] on icon at bounding box center [129, 299] width 6 height 6
click at [131, 303] on button at bounding box center [128, 299] width 13 height 17
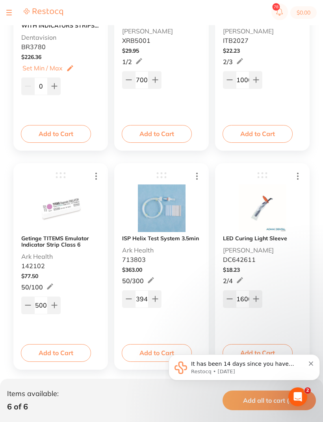
click at [128, 301] on icon at bounding box center [129, 299] width 6 height 6
click at [128, 299] on icon at bounding box center [128, 299] width 5 height 0
click at [133, 296] on button at bounding box center [128, 299] width 13 height 17
click at [131, 302] on icon at bounding box center [129, 299] width 6 height 6
type input "390"
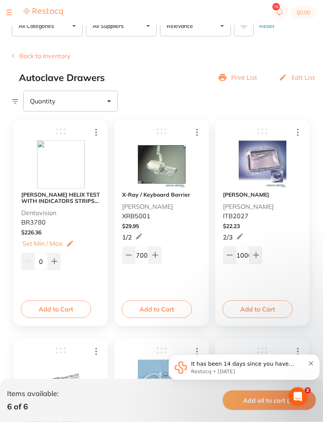
scroll to position [51, 0]
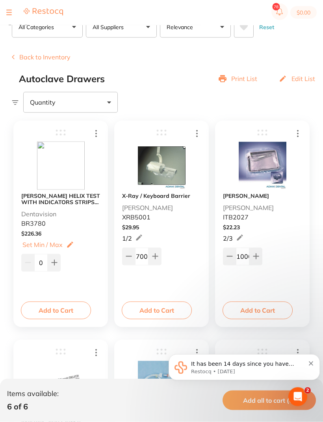
click at [245, 256] on input "1000" at bounding box center [242, 256] width 13 height 17
type input "500"
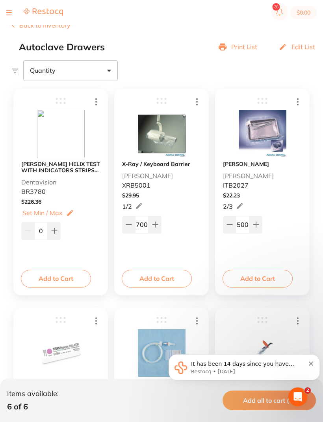
scroll to position [0, 0]
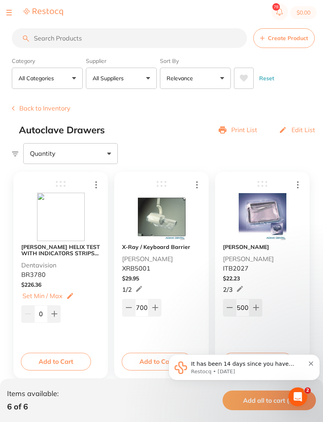
click at [13, 108] on icon at bounding box center [13, 108] width 3 height 5
